Goal: Task Accomplishment & Management: Manage account settings

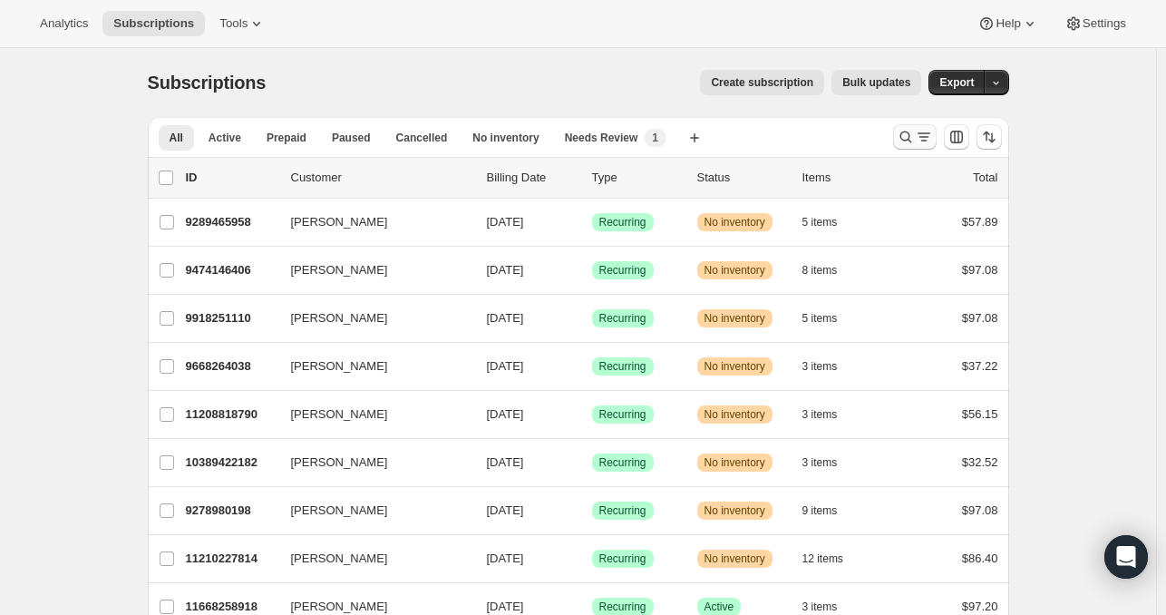
click at [919, 134] on icon "Search and filter results" at bounding box center [924, 137] width 18 height 18
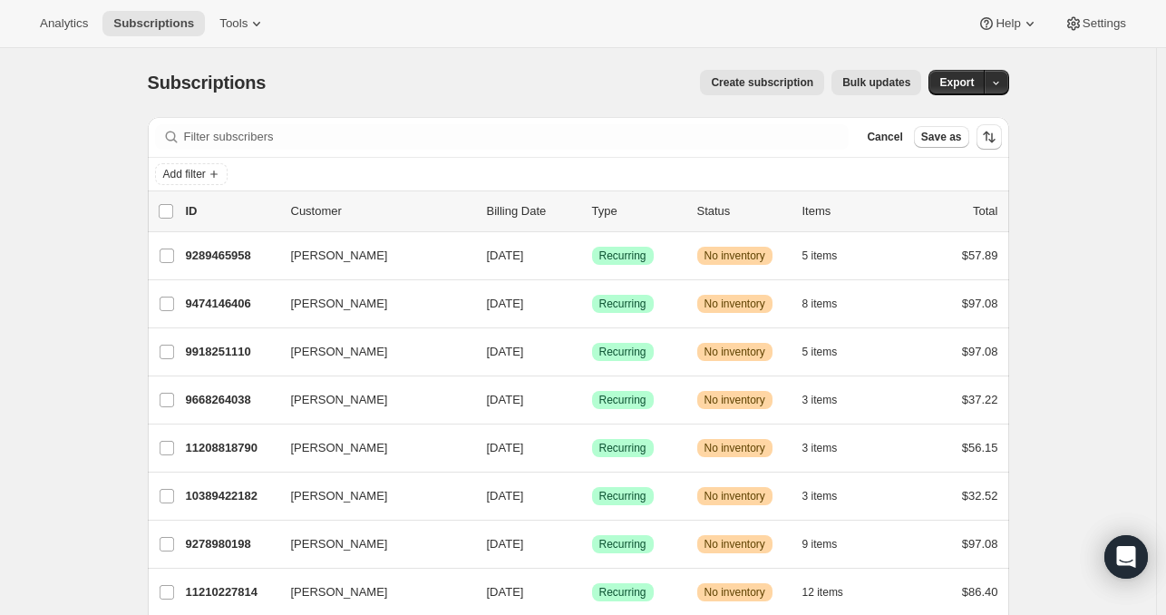
click at [273, 166] on div "Add filter" at bounding box center [578, 174] width 847 height 22
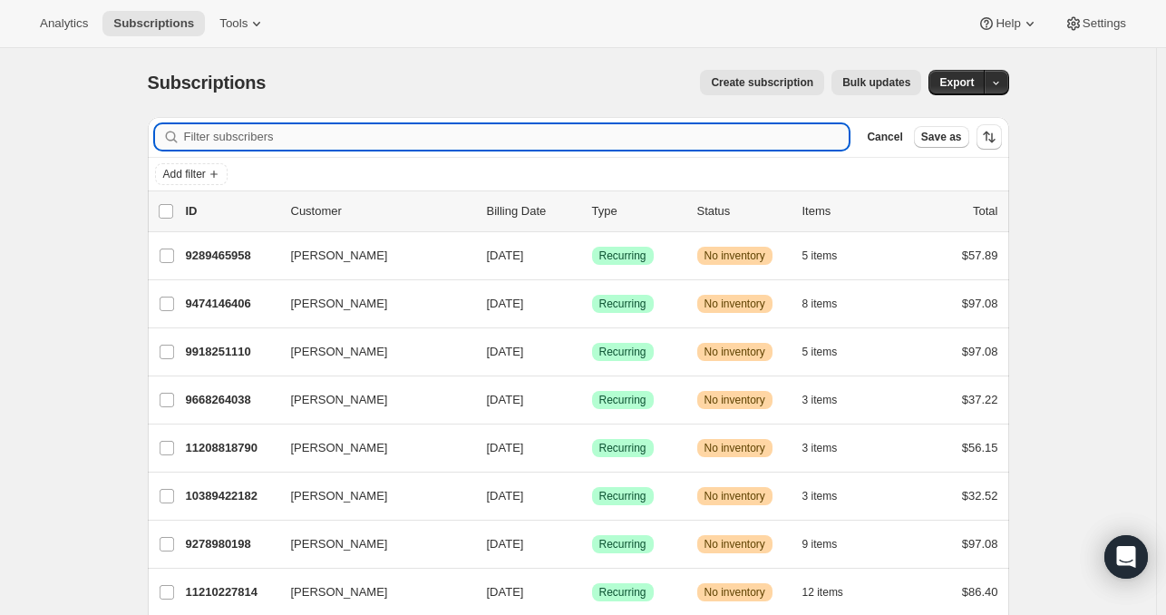
click at [303, 137] on input "Filter subscribers" at bounding box center [517, 136] width 666 height 25
paste input "[EMAIL_ADDRESS][DOMAIN_NAME]"
type input "[EMAIL_ADDRESS][DOMAIN_NAME]"
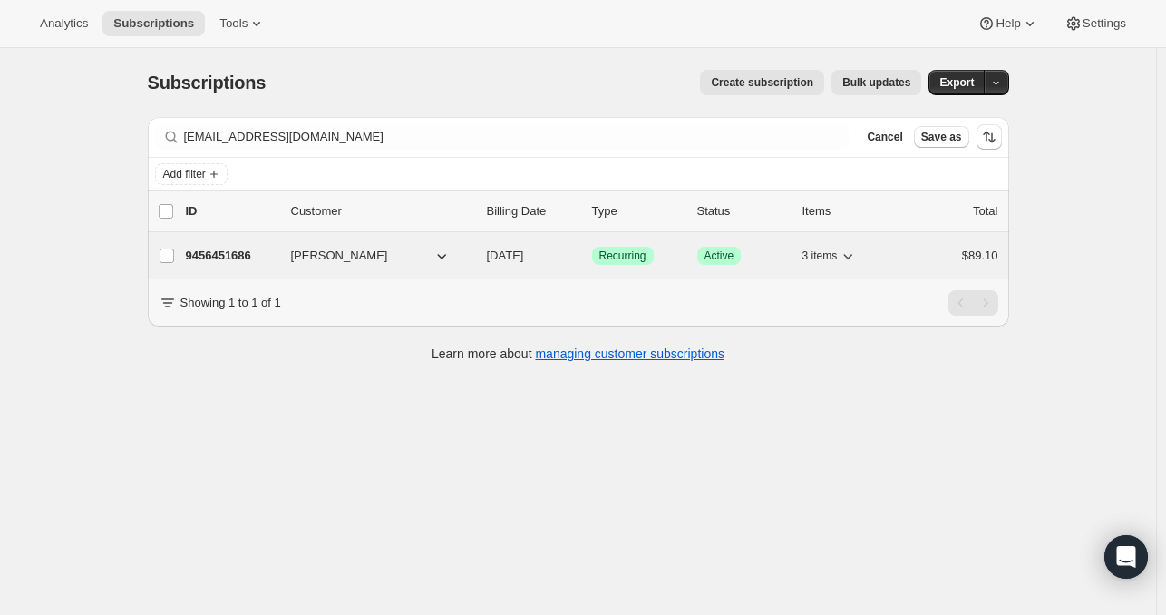
click at [232, 261] on p "9456451686" at bounding box center [231, 256] width 91 height 18
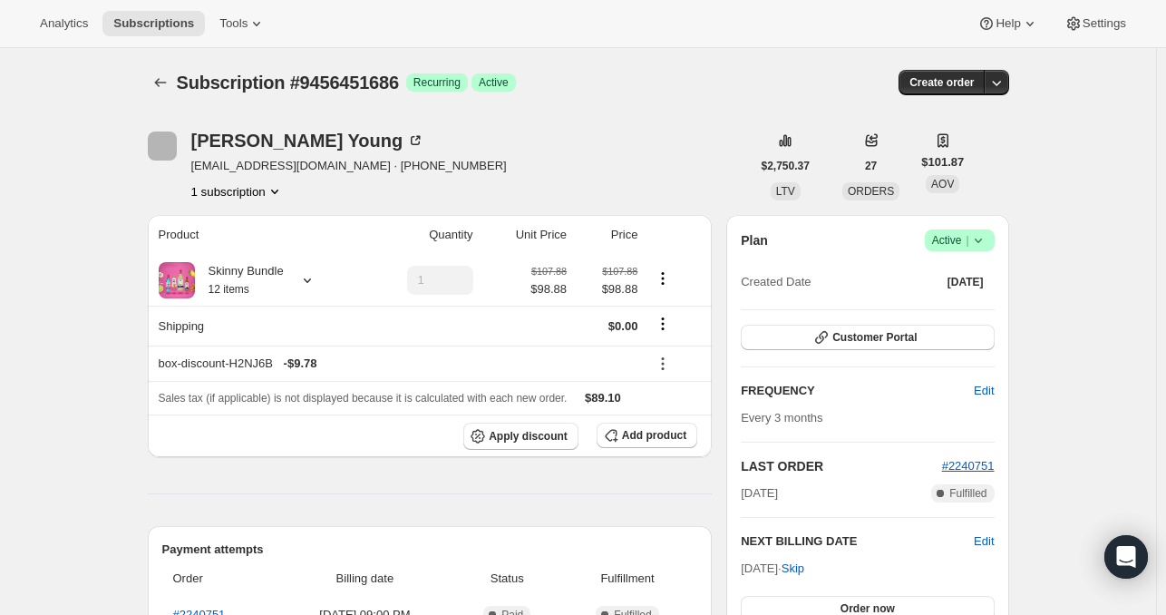
click at [981, 238] on icon at bounding box center [977, 240] width 7 height 5
click at [954, 304] on span "Cancel subscription" at bounding box center [957, 306] width 102 height 14
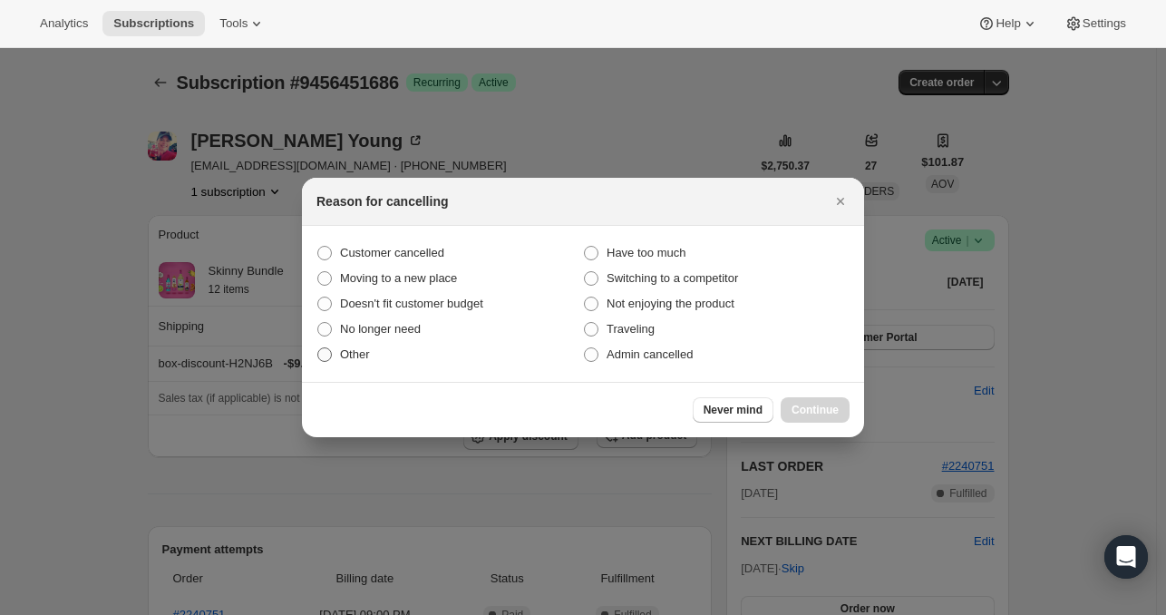
drag, startPoint x: 364, startPoint y: 355, endPoint x: 374, endPoint y: 355, distance: 10.0
click at [363, 355] on span "Other" at bounding box center [355, 354] width 30 height 14
click at [341, 347] on span "Other" at bounding box center [355, 354] width 30 height 14
click at [318, 347] on input "Other" at bounding box center [317, 347] width 1 height 1
radio input "true"
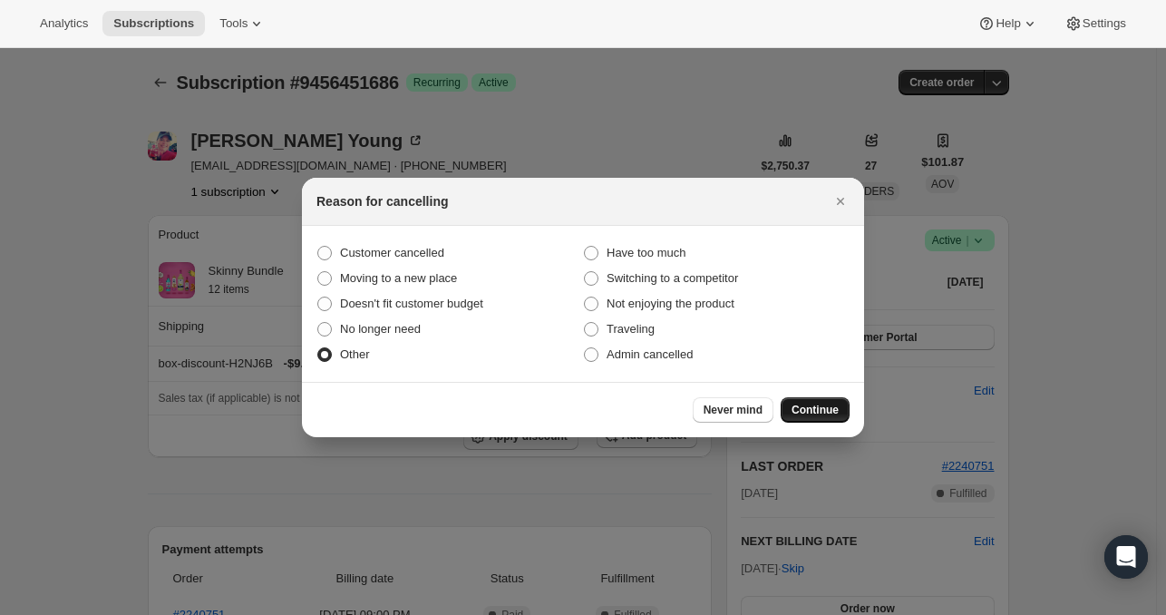
click at [839, 409] on button "Continue" at bounding box center [815, 409] width 69 height 25
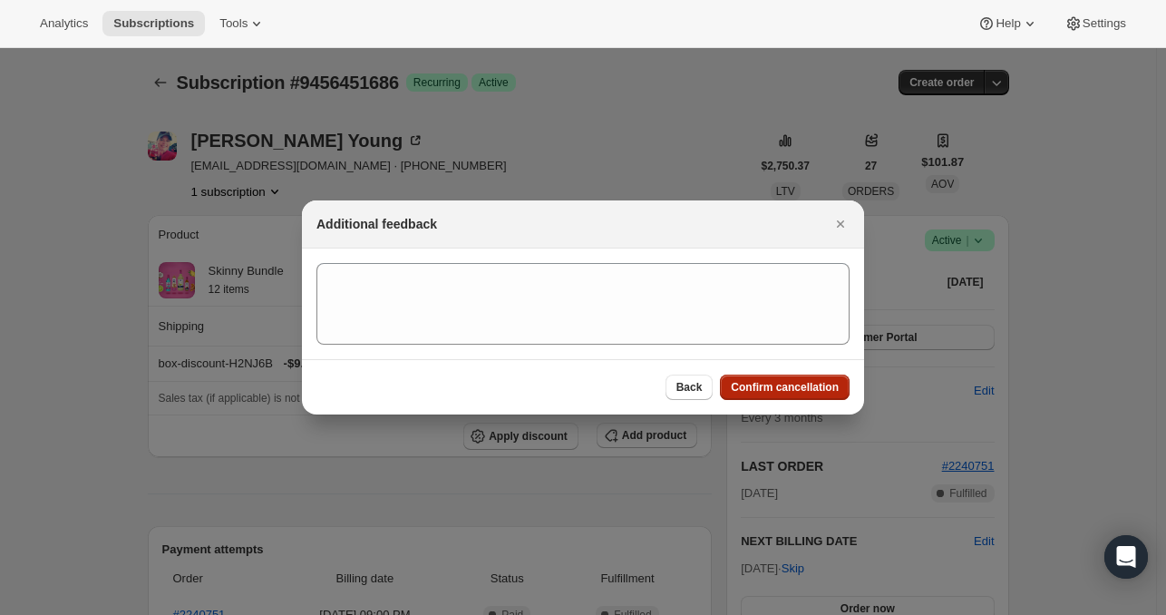
click at [810, 392] on span "Confirm cancellation" at bounding box center [785, 387] width 108 height 15
